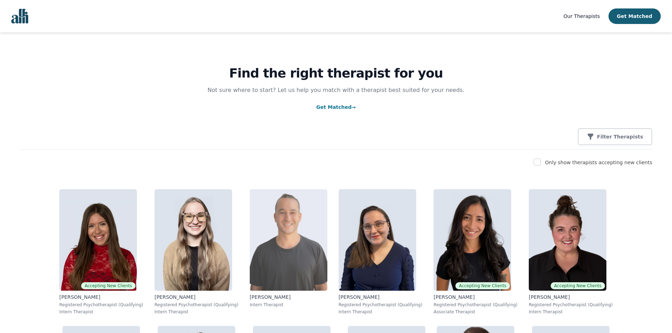
click at [250, 207] on img at bounding box center [289, 240] width 78 height 102
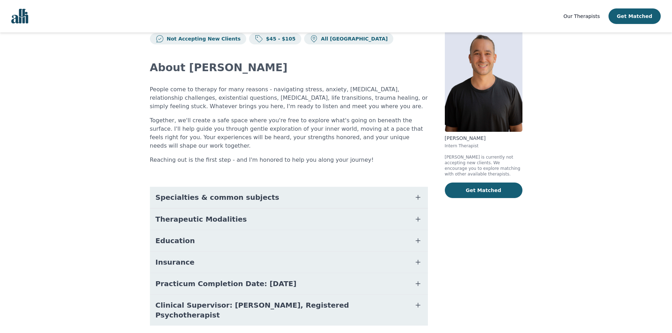
scroll to position [27, 0]
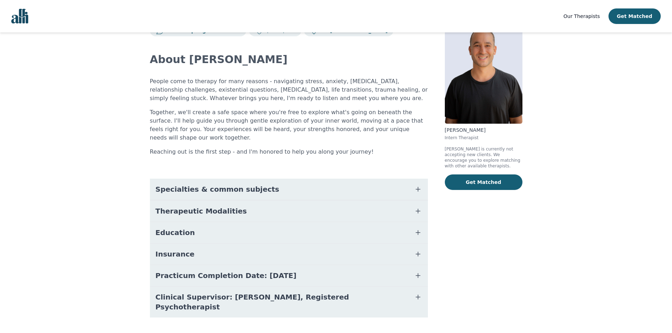
click at [245, 207] on button "Therapeutic Modalities" at bounding box center [289, 211] width 278 height 21
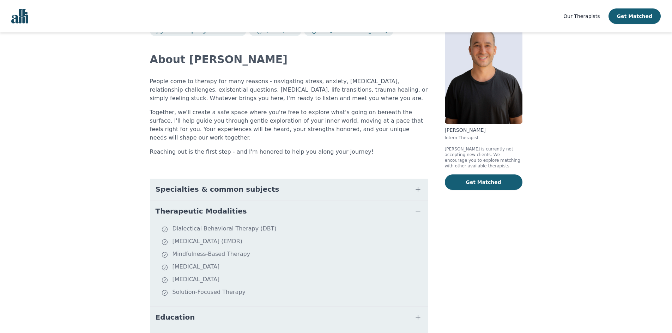
click at [245, 207] on button "Therapeutic Modalities" at bounding box center [289, 211] width 278 height 21
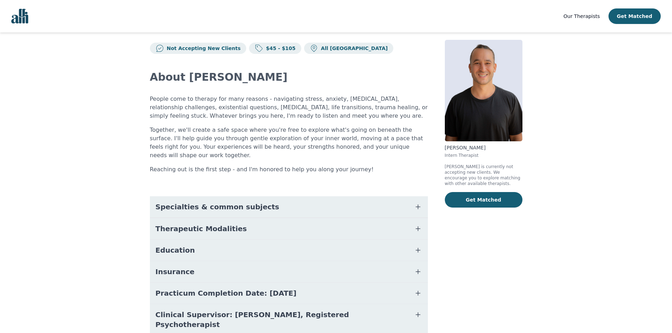
scroll to position [0, 0]
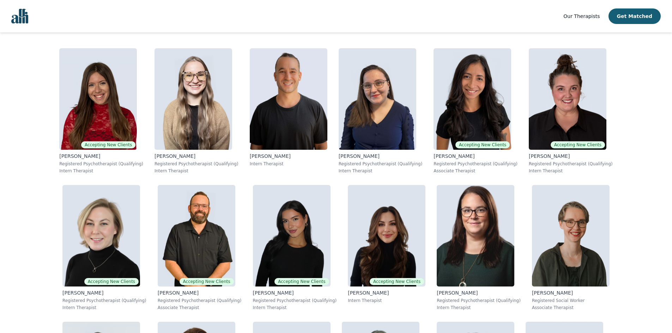
scroll to position [35, 0]
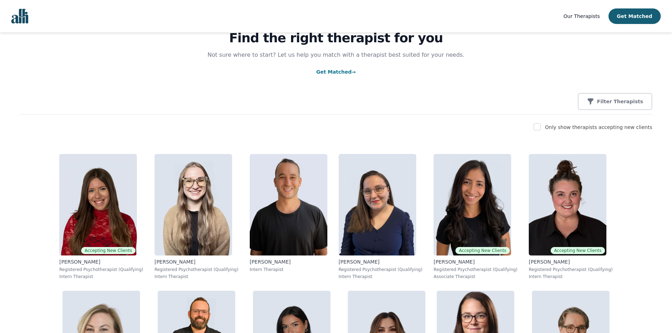
click at [246, 106] on div "Filter Therapists" at bounding box center [336, 101] width 632 height 17
click at [137, 5] on nav "Our Therapists Get Matched" at bounding box center [336, 16] width 672 height 32
